Goal: Transaction & Acquisition: Purchase product/service

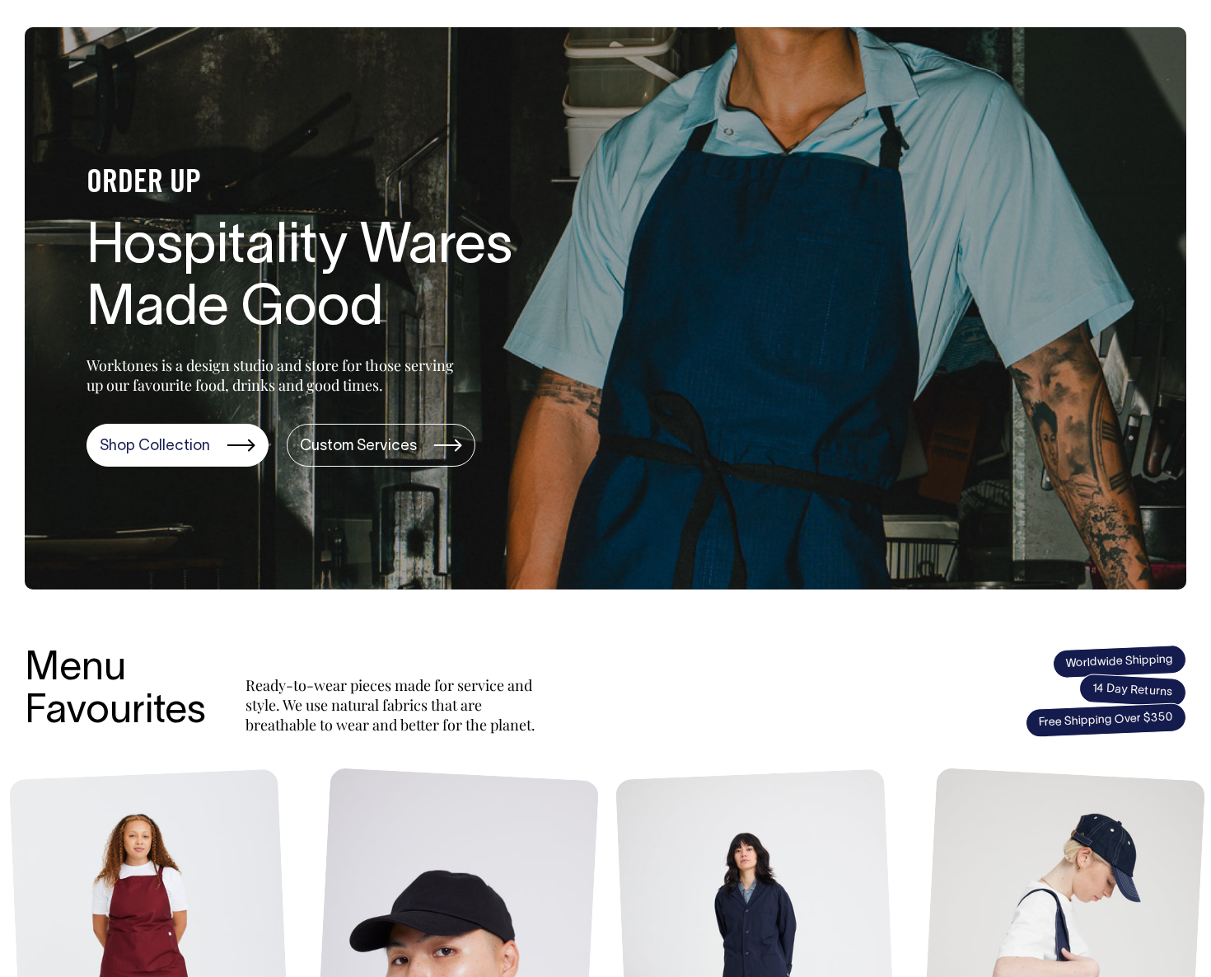
scroll to position [83, 0]
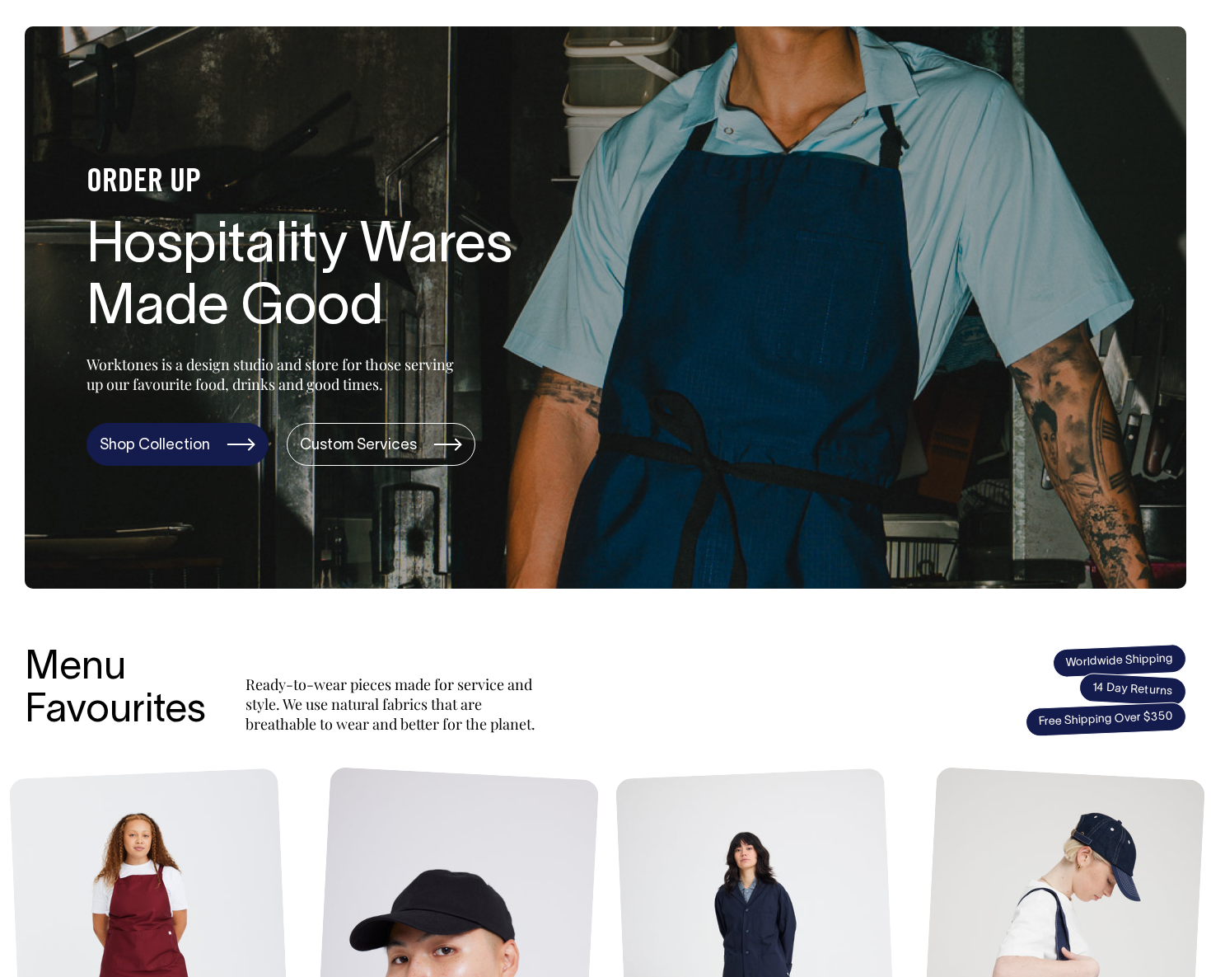
click at [171, 457] on link "Shop Collection" at bounding box center [178, 444] width 182 height 43
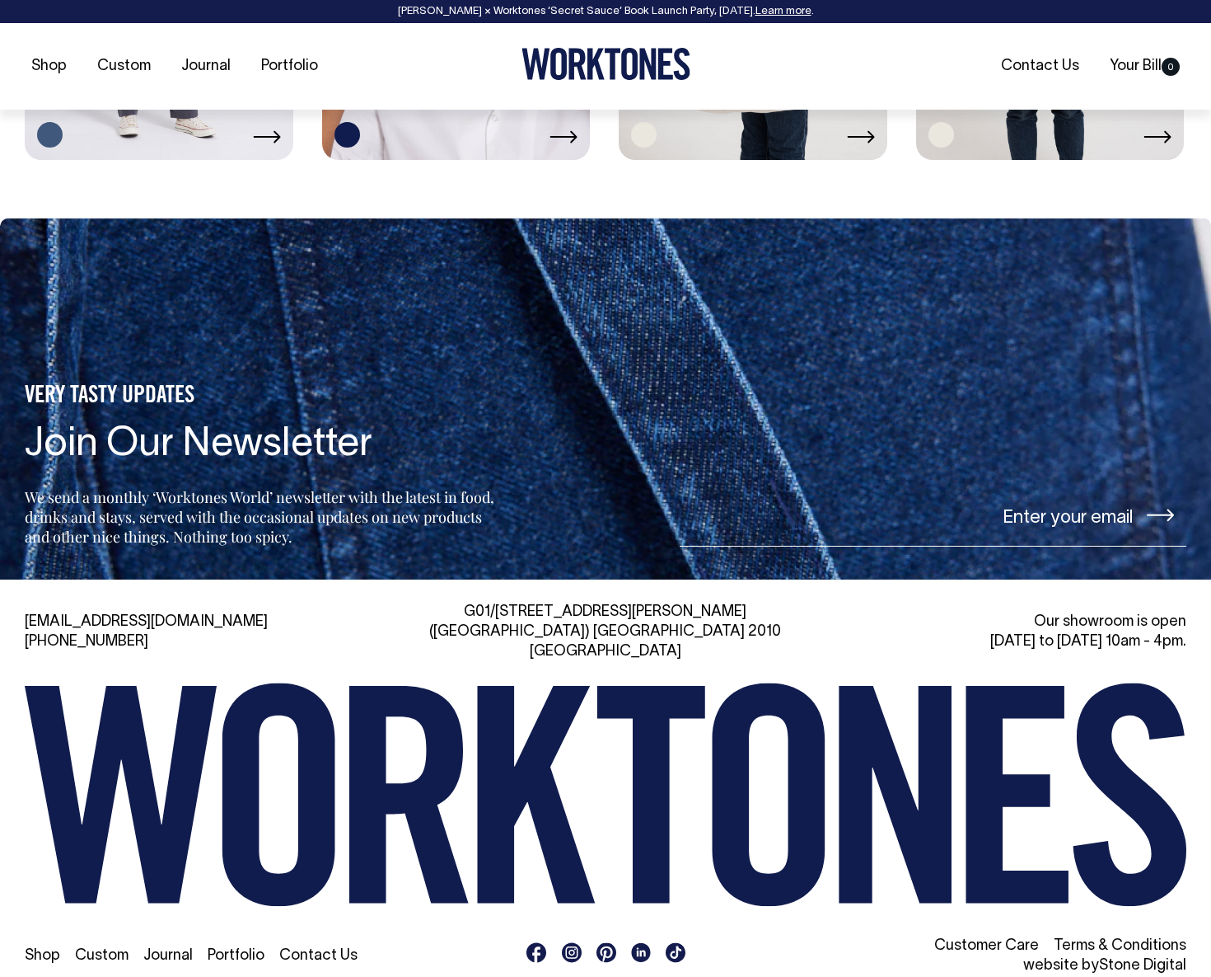
scroll to position [3220, 0]
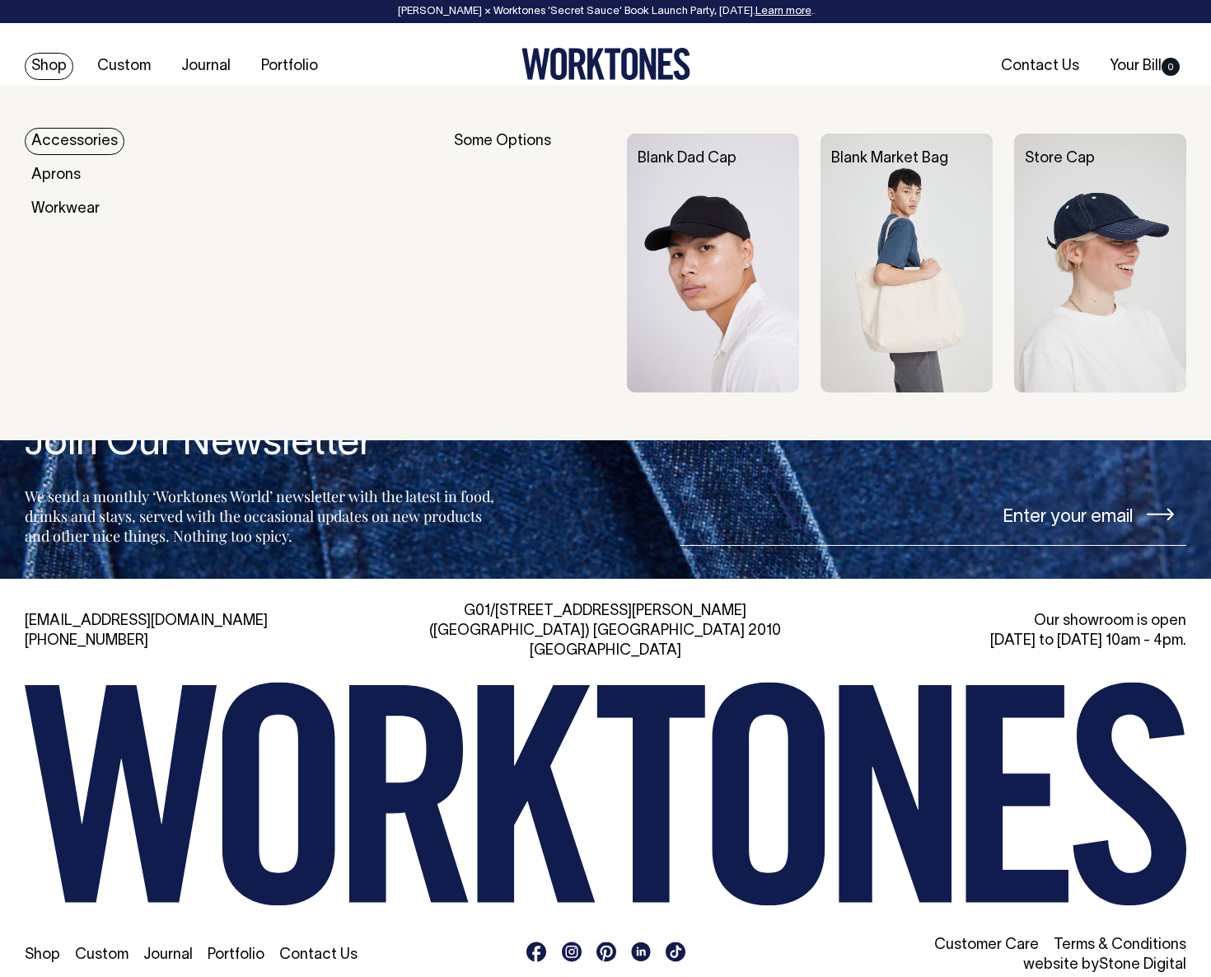
click at [40, 64] on link "Shop" at bounding box center [49, 66] width 49 height 27
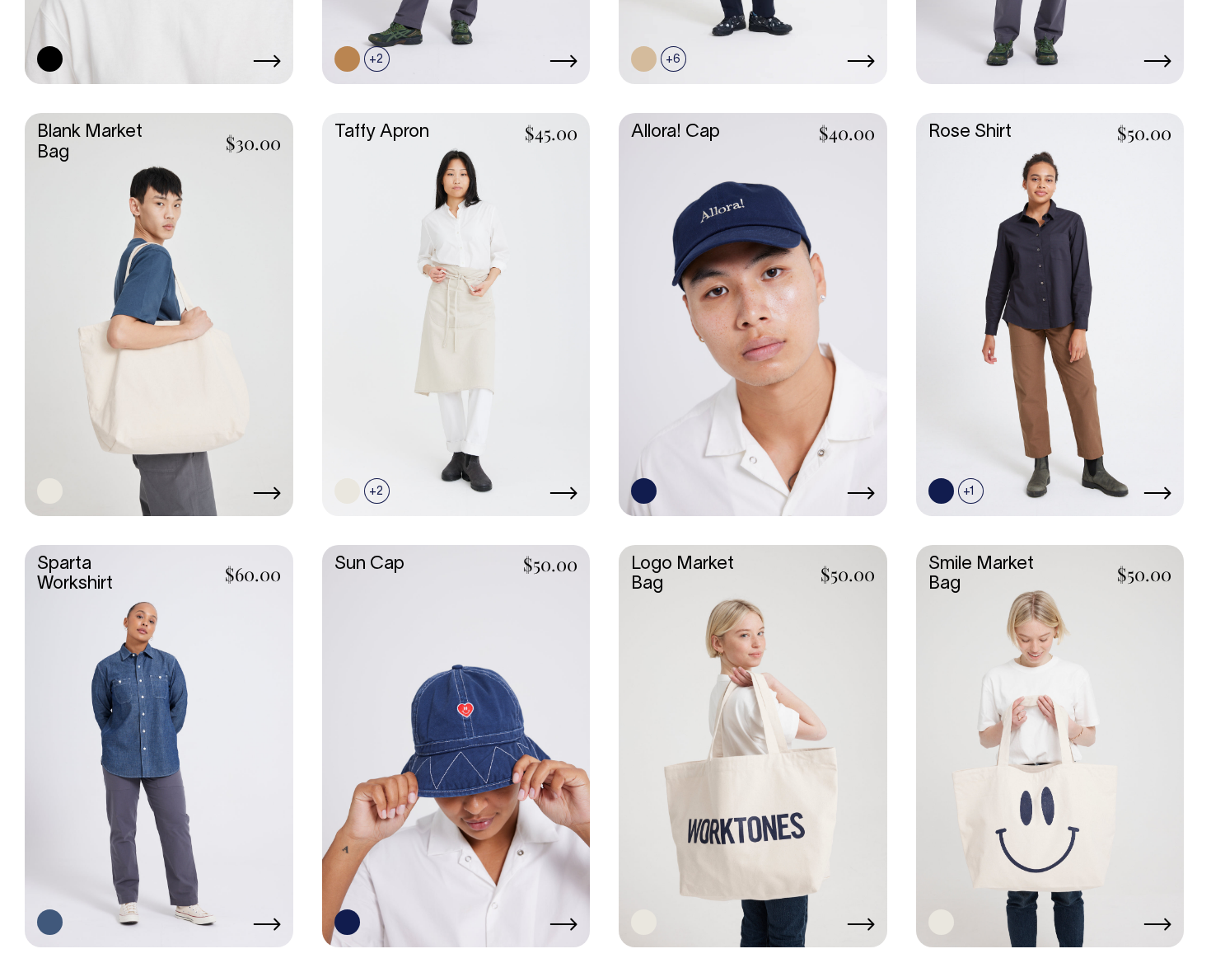
scroll to position [2432, 0]
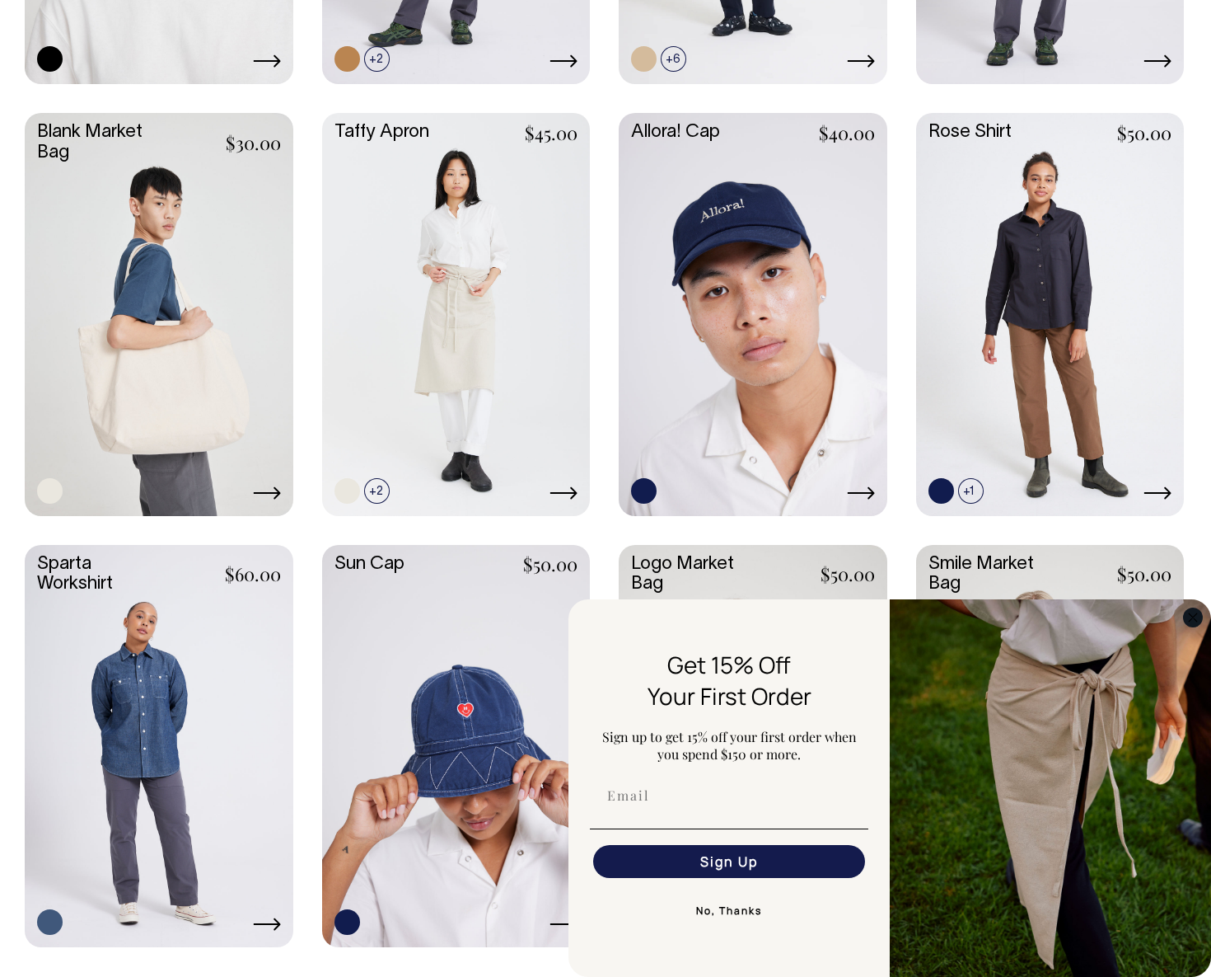
click at [1192, 616] on icon "Close dialog" at bounding box center [1193, 617] width 8 height 8
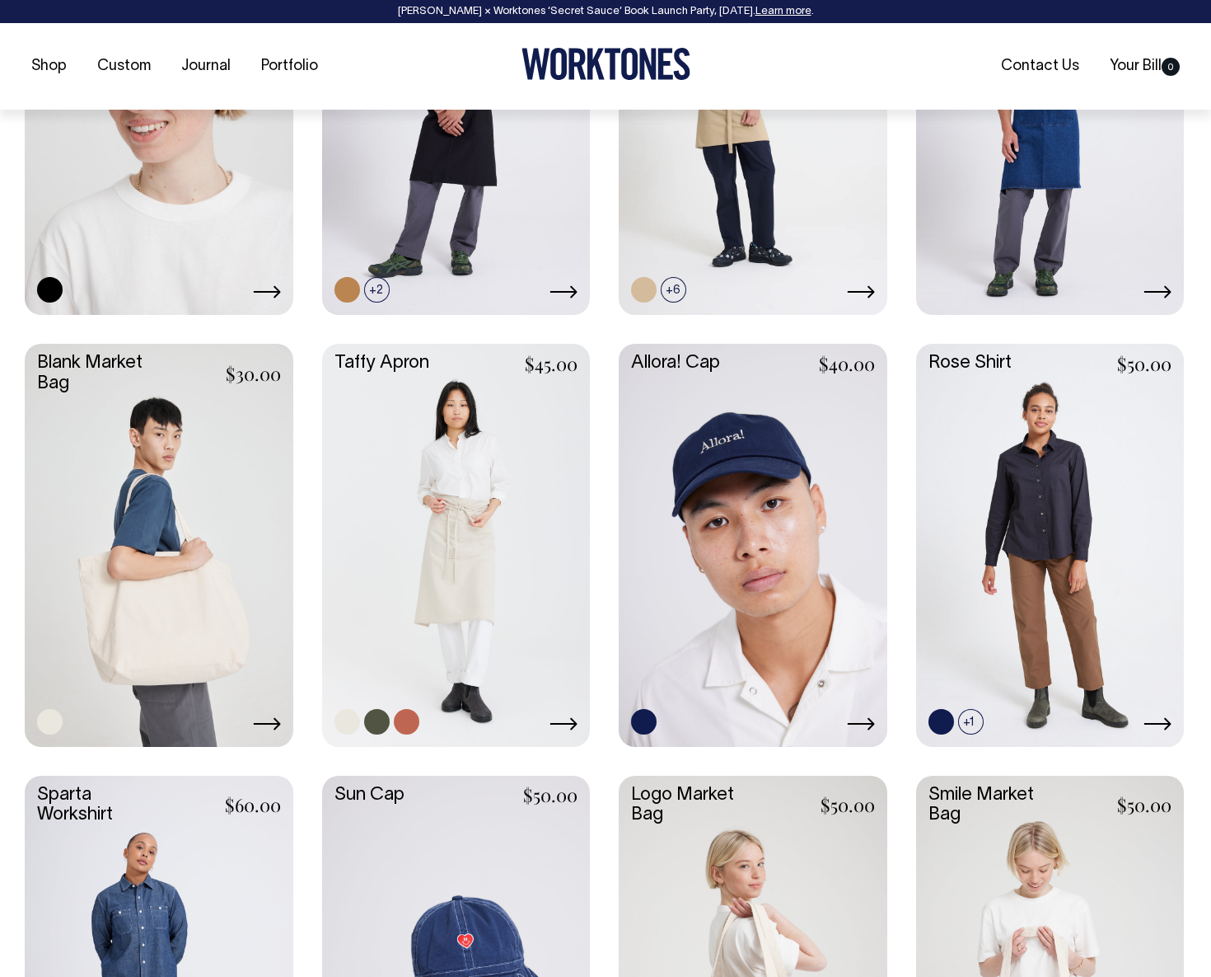
scroll to position [2202, 0]
click at [457, 572] on link at bounding box center [456, 542] width 269 height 399
